Goal: Transaction & Acquisition: Book appointment/travel/reservation

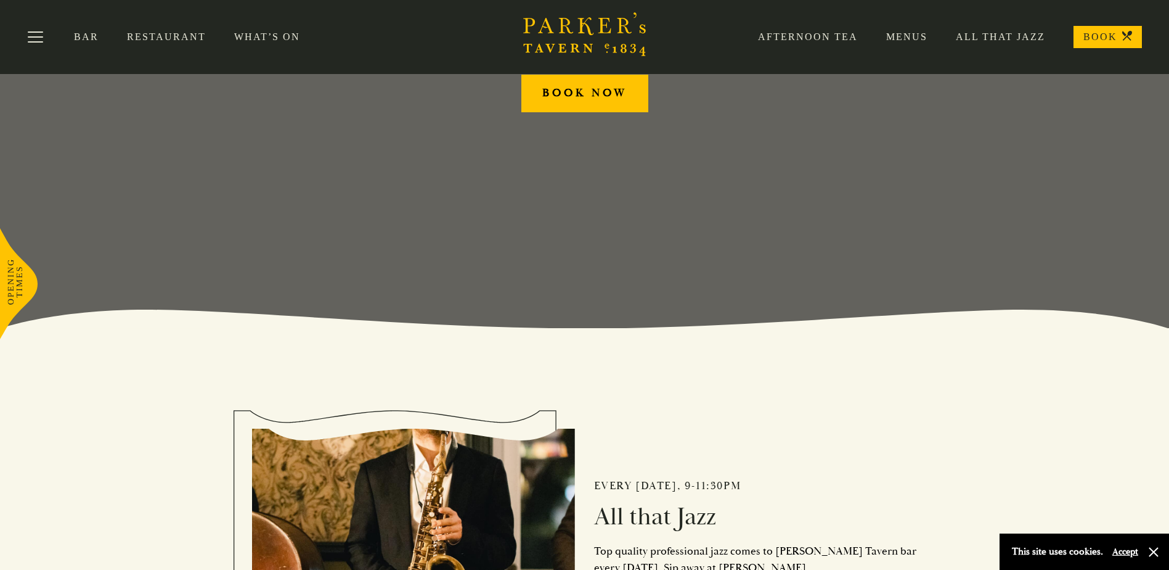
scroll to position [118, 0]
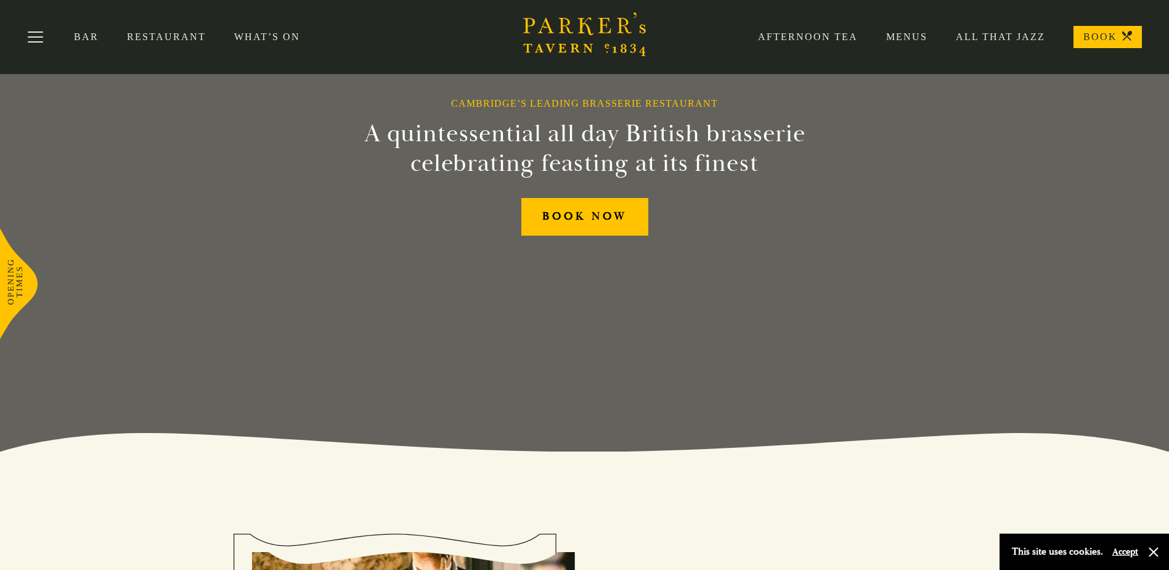
click at [913, 37] on link "Menus" at bounding box center [893, 37] width 70 height 12
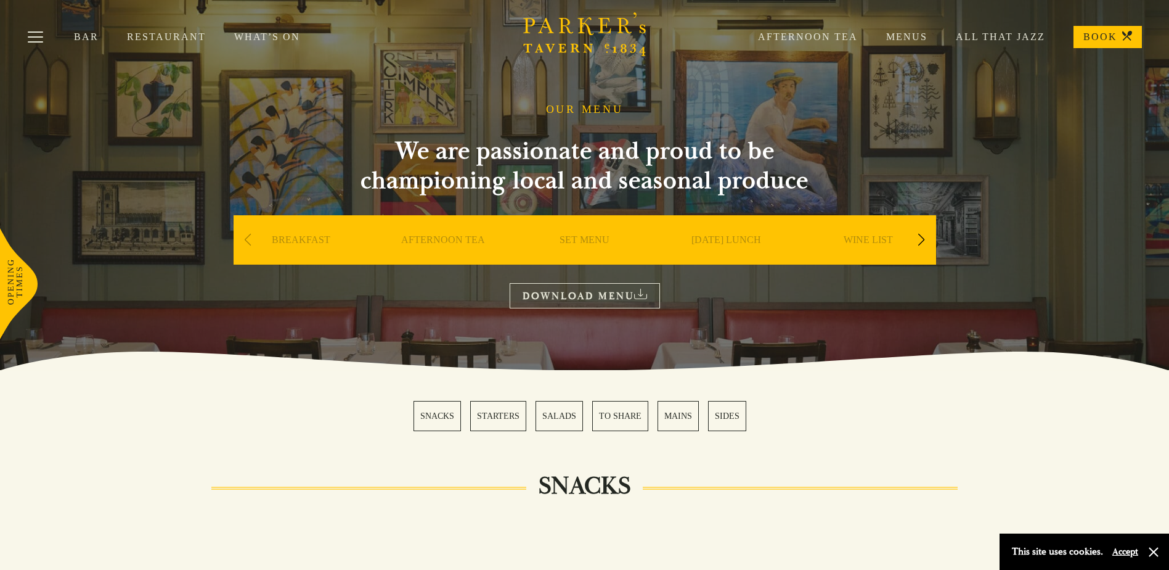
click at [919, 239] on div "Next slide" at bounding box center [922, 239] width 17 height 27
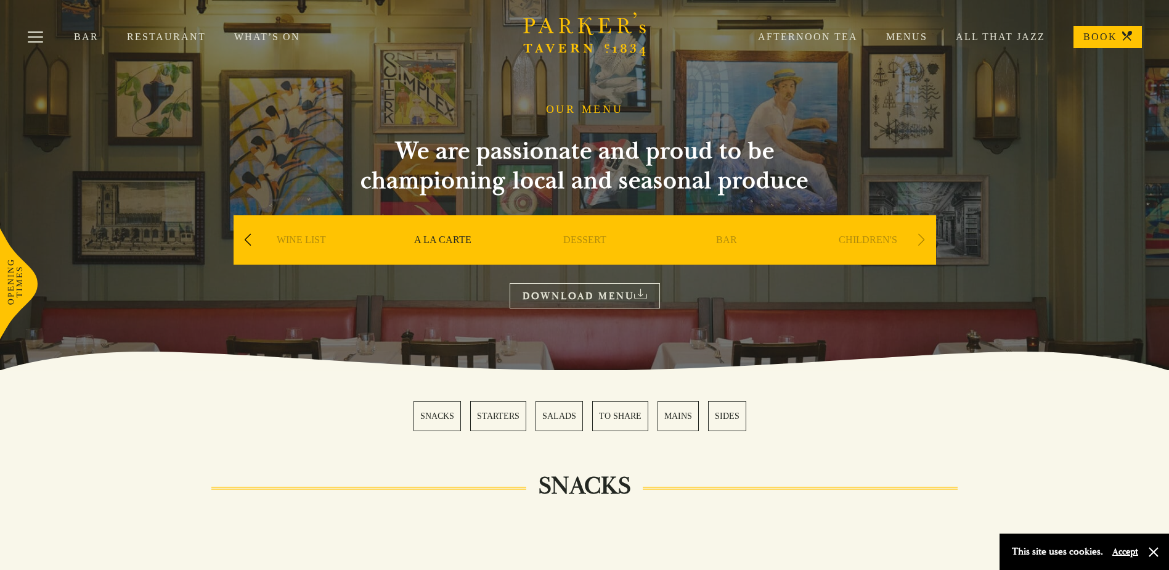
click at [247, 241] on div "Previous slide" at bounding box center [248, 239] width 17 height 27
click at [247, 36] on link "What’s On" at bounding box center [281, 37] width 94 height 12
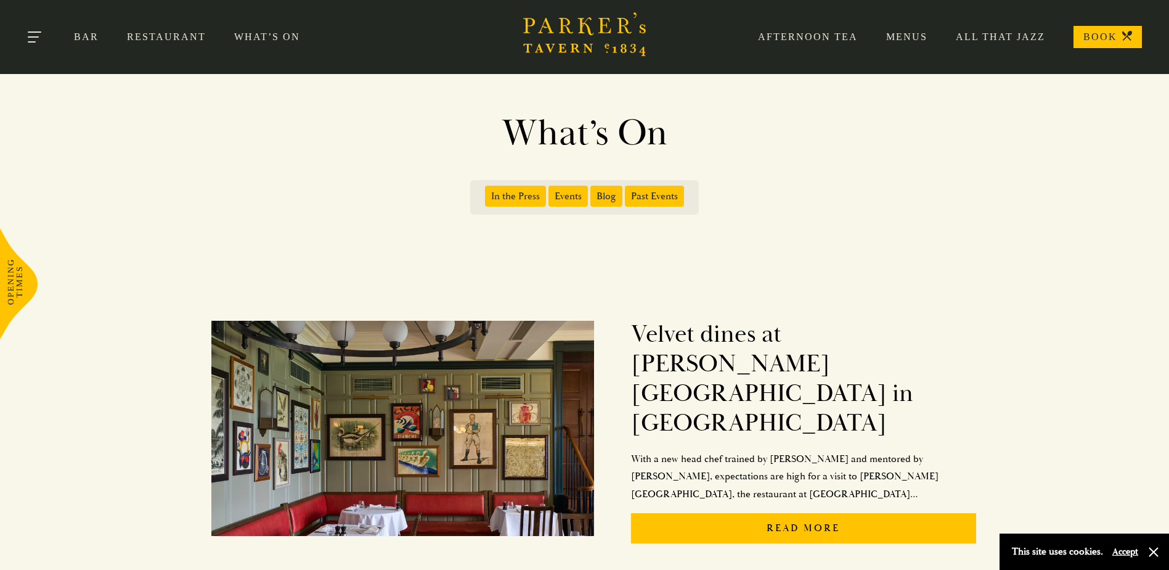
click at [38, 35] on button "Toggle navigation" at bounding box center [35, 39] width 52 height 52
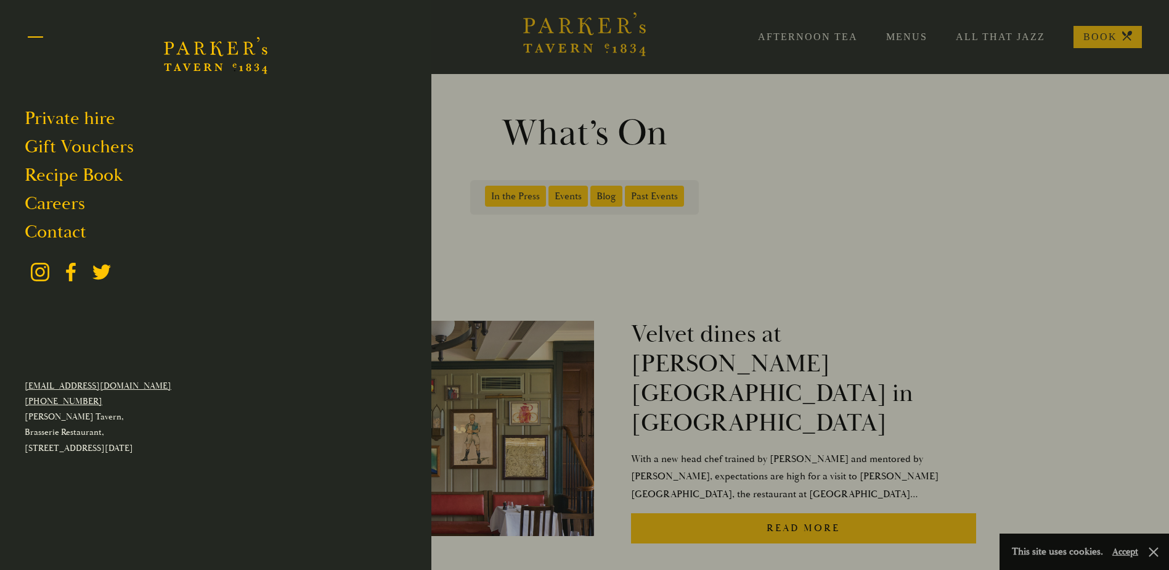
click at [40, 39] on button "Toggle navigation" at bounding box center [35, 39] width 52 height 52
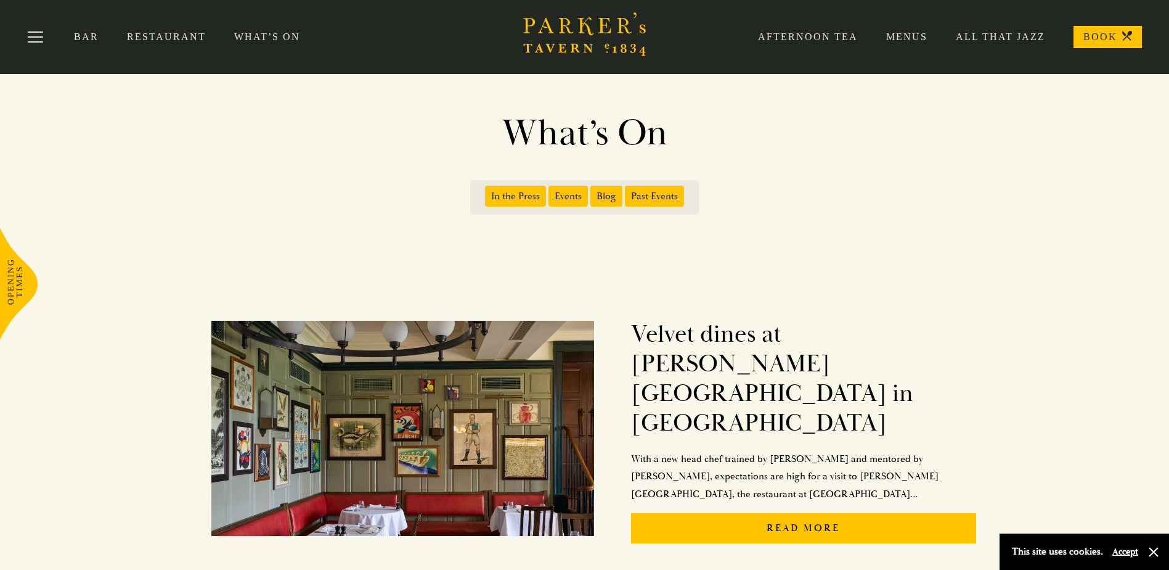
click at [921, 40] on link "Menus" at bounding box center [893, 37] width 70 height 12
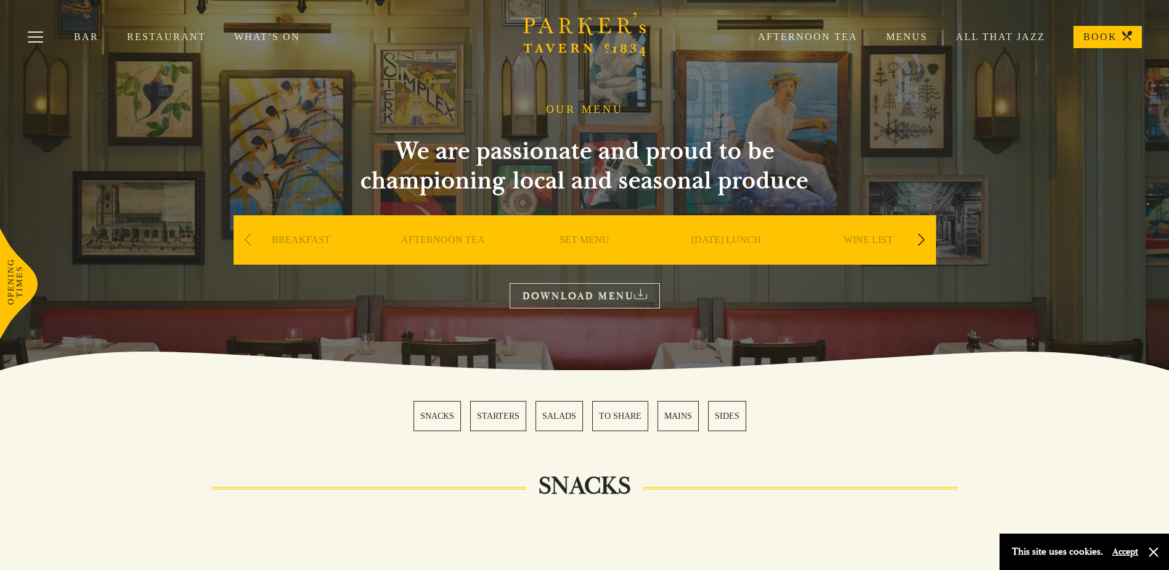
click at [582, 235] on link "SET MENU" at bounding box center [585, 258] width 50 height 49
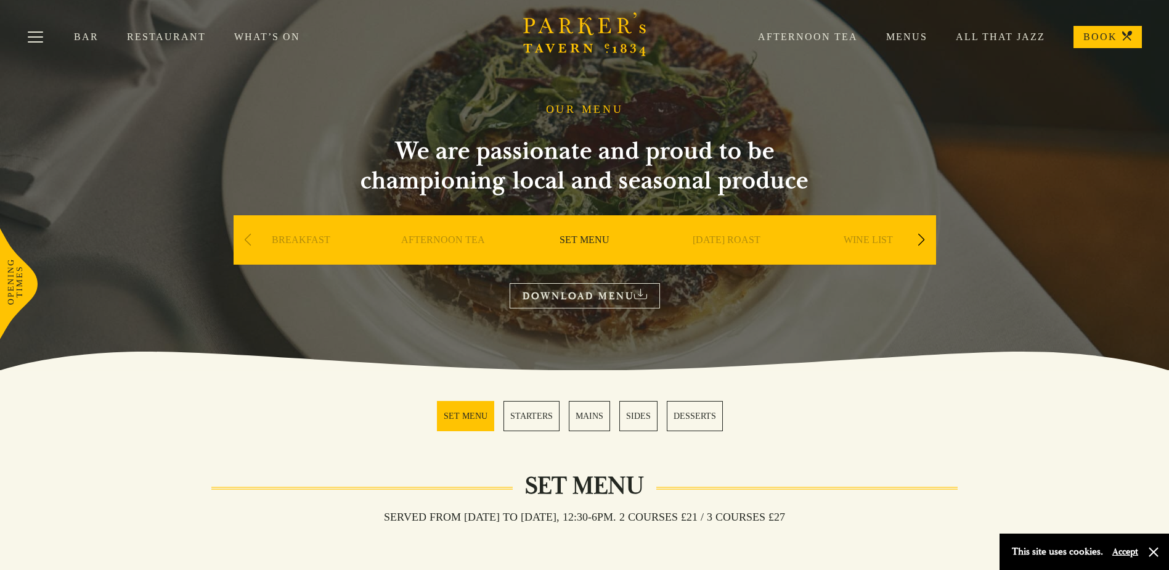
click at [1121, 36] on link "BOOK" at bounding box center [1108, 37] width 68 height 22
